Goal: Task Accomplishment & Management: Manage account settings

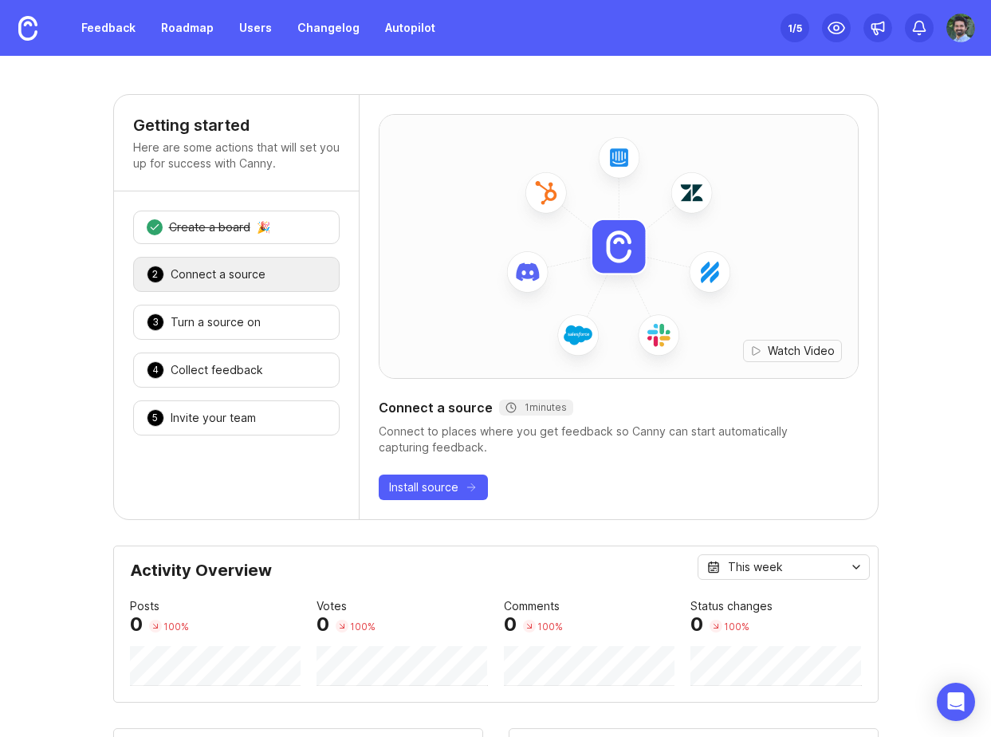
click at [788, 18] on div "1 /5" at bounding box center [795, 28] width 14 height 22
click at [961, 33] on img at bounding box center [960, 28] width 29 height 29
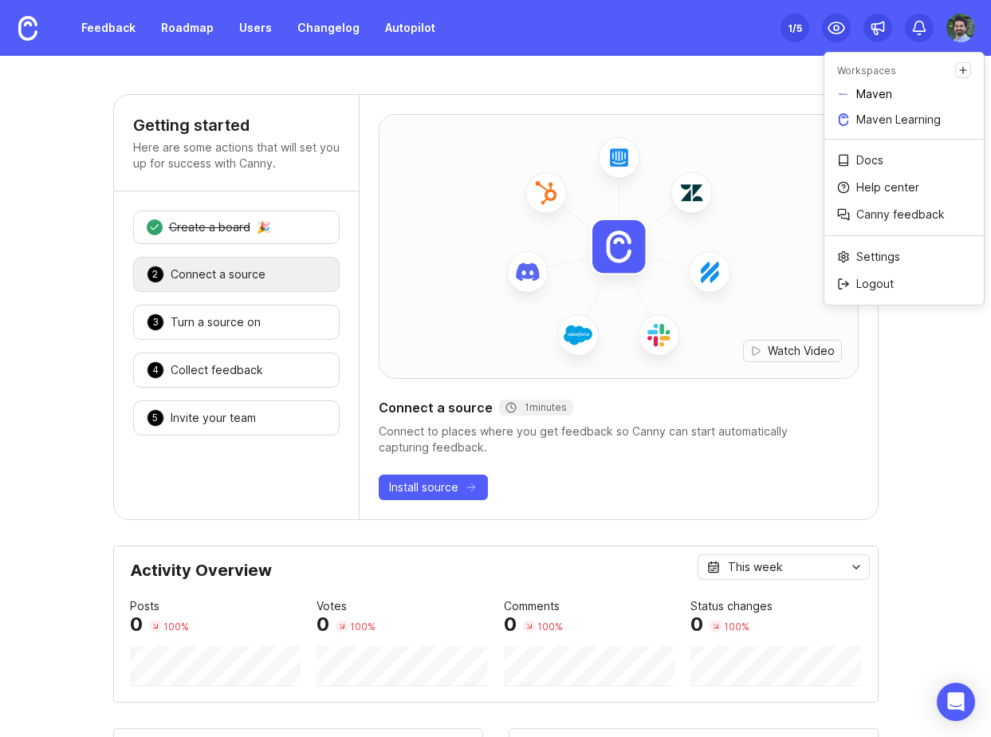
click at [908, 95] on link "Maven" at bounding box center [903, 94] width 159 height 26
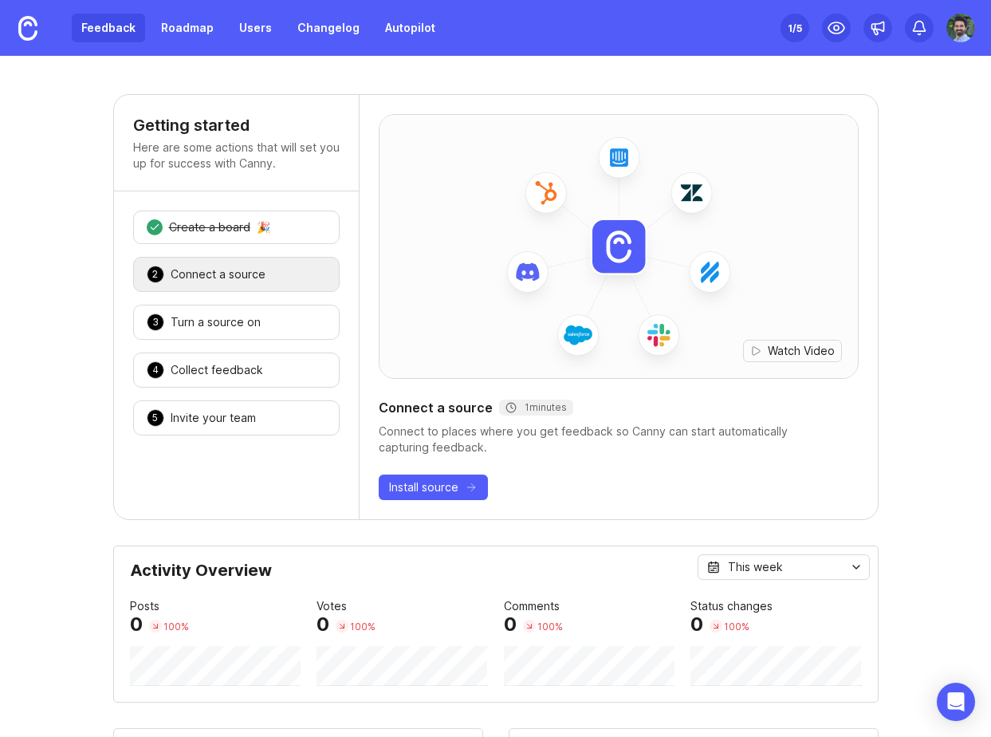
click at [132, 21] on link "Feedback" at bounding box center [108, 28] width 73 height 29
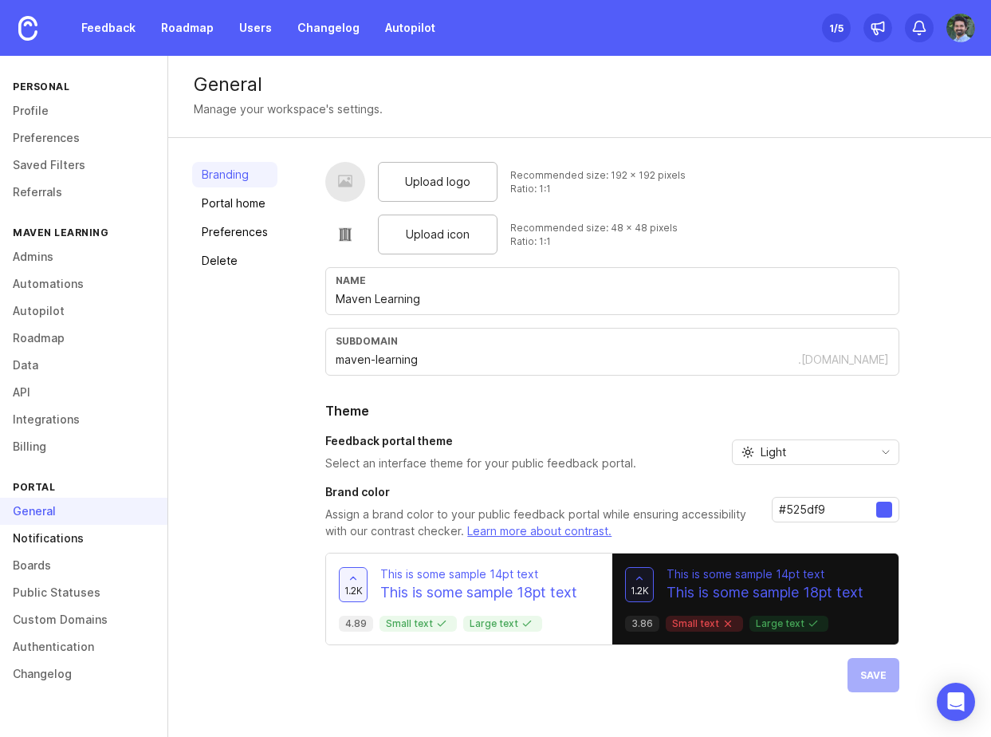
click at [73, 537] on link "Notifications" at bounding box center [83, 538] width 167 height 27
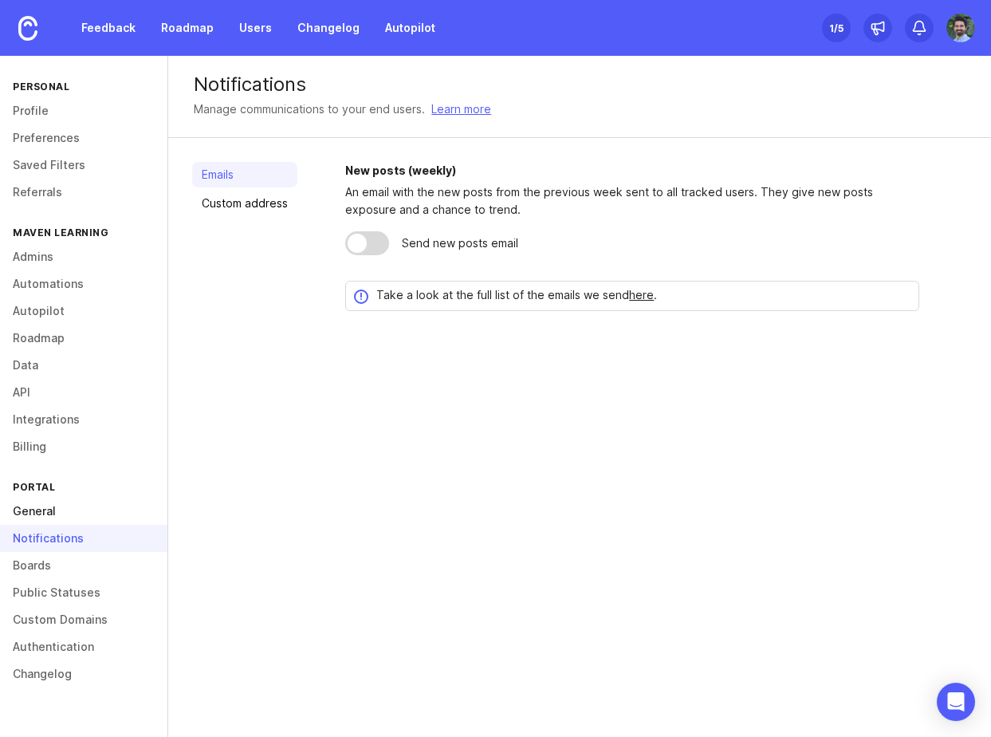
click at [67, 521] on link "General" at bounding box center [83, 511] width 167 height 27
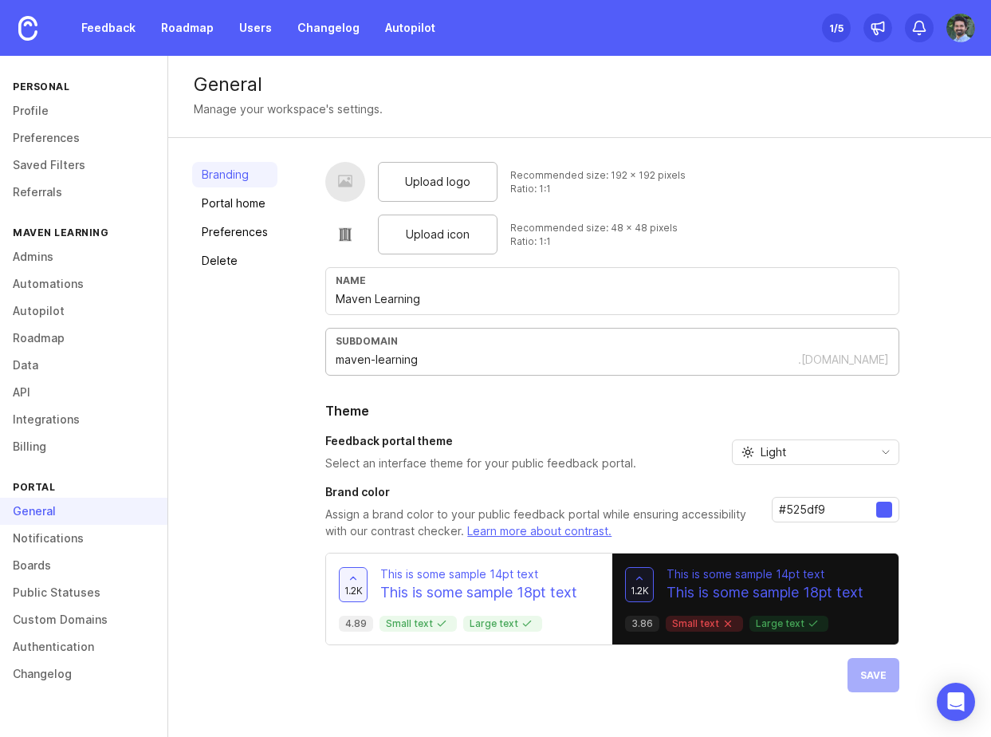
click at [394, 362] on input "maven-learning" at bounding box center [567, 360] width 462 height 18
click at [42, 667] on link "Changelog" at bounding box center [83, 673] width 167 height 27
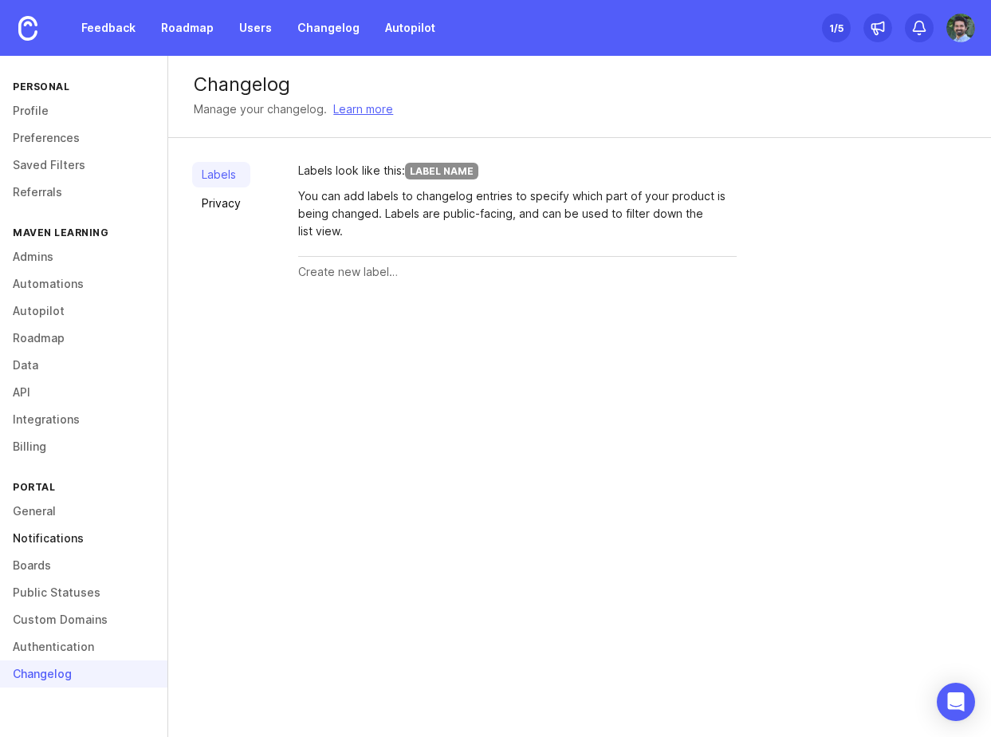
click at [38, 549] on link "Notifications" at bounding box center [83, 538] width 167 height 27
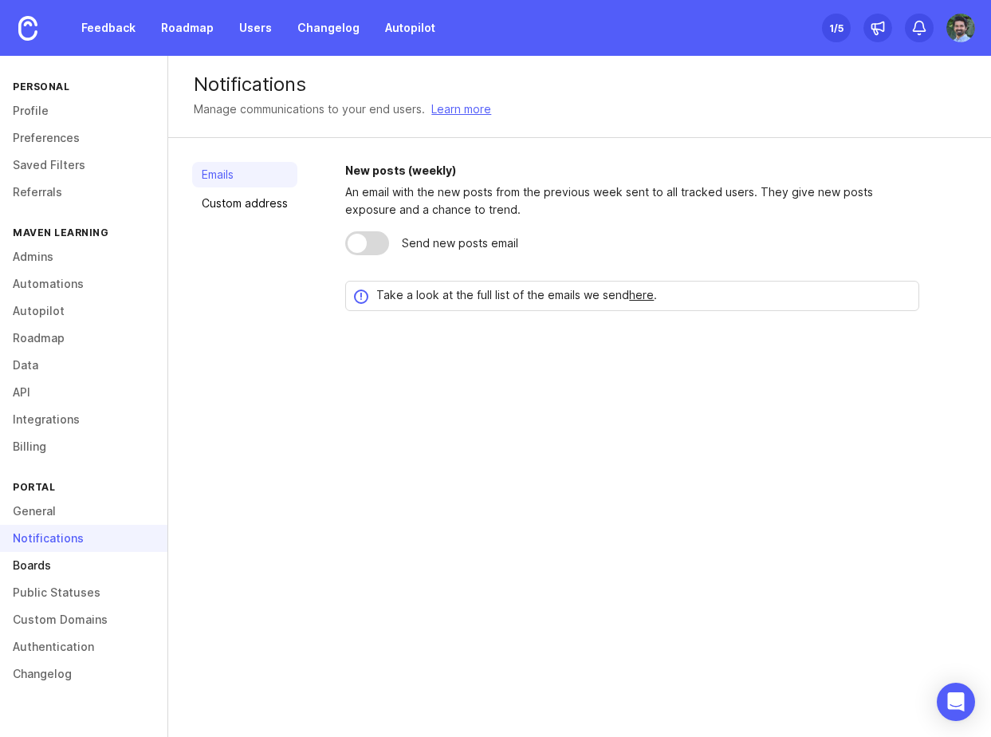
click at [36, 561] on link "Boards" at bounding box center [83, 565] width 167 height 27
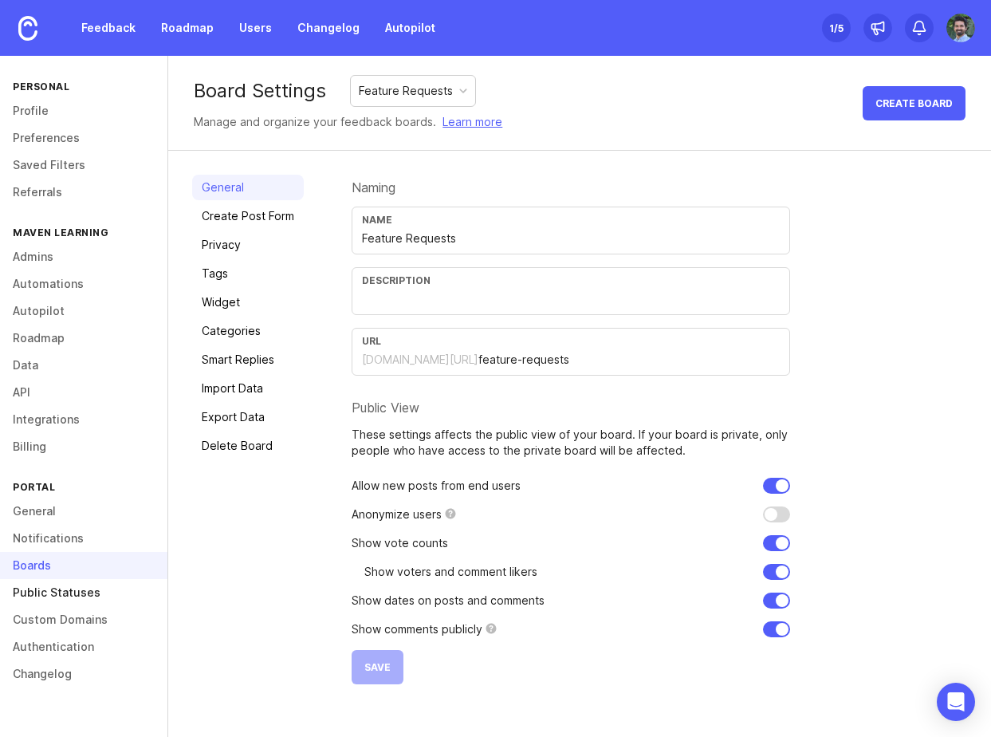
click at [41, 583] on link "Public Statuses" at bounding box center [83, 592] width 167 height 27
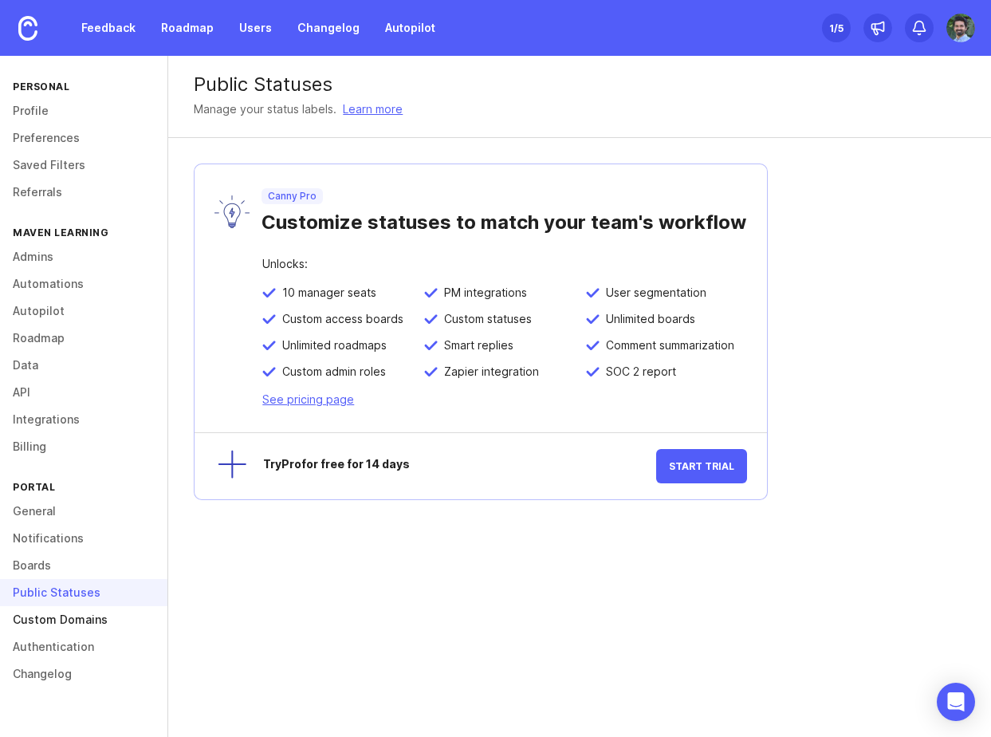
click at [41, 620] on link "Custom Domains" at bounding box center [83, 619] width 167 height 27
